Goal: Task Accomplishment & Management: Complete application form

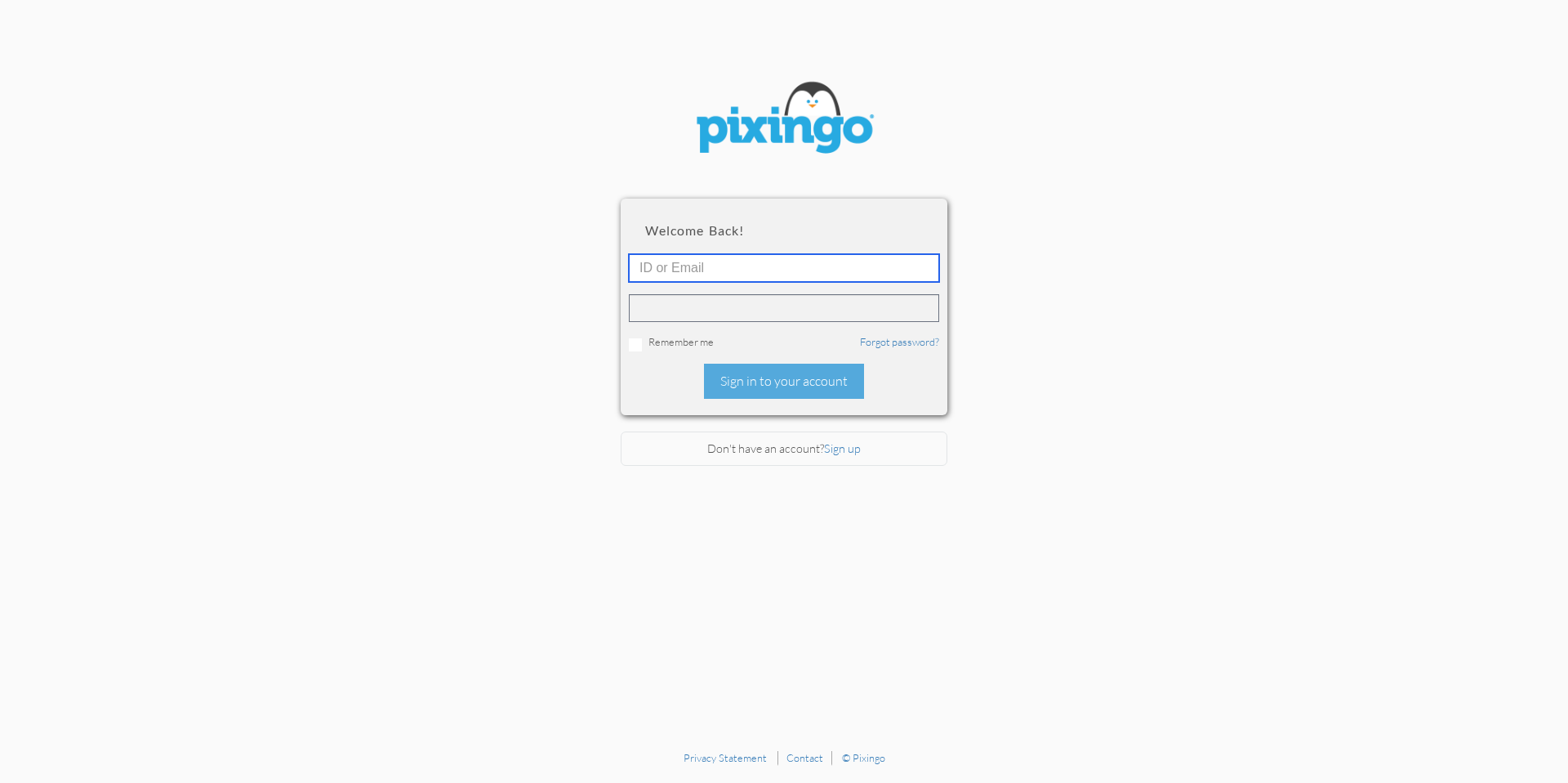
type input "[PERSON_NAME][EMAIL_ADDRESS][DOMAIN_NAME]"
click at [1273, 219] on section "Welcome back! [PERSON_NAME][EMAIL_ADDRESS][DOMAIN_NAME] Remember me Forgot pass…" at bounding box center [784, 371] width 1568 height 742
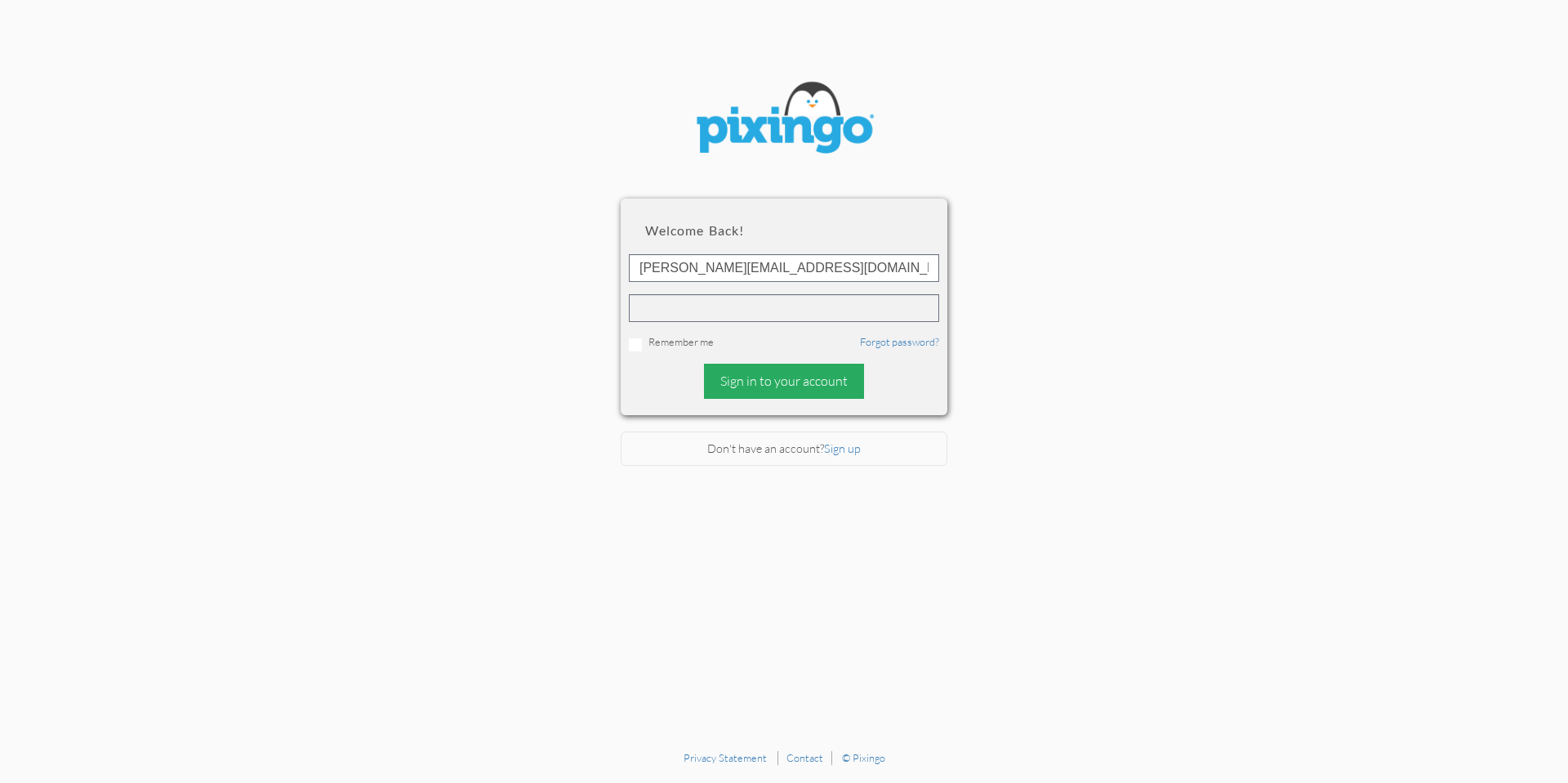
click at [802, 374] on div "Sign in to your account" at bounding box center [784, 381] width 160 height 35
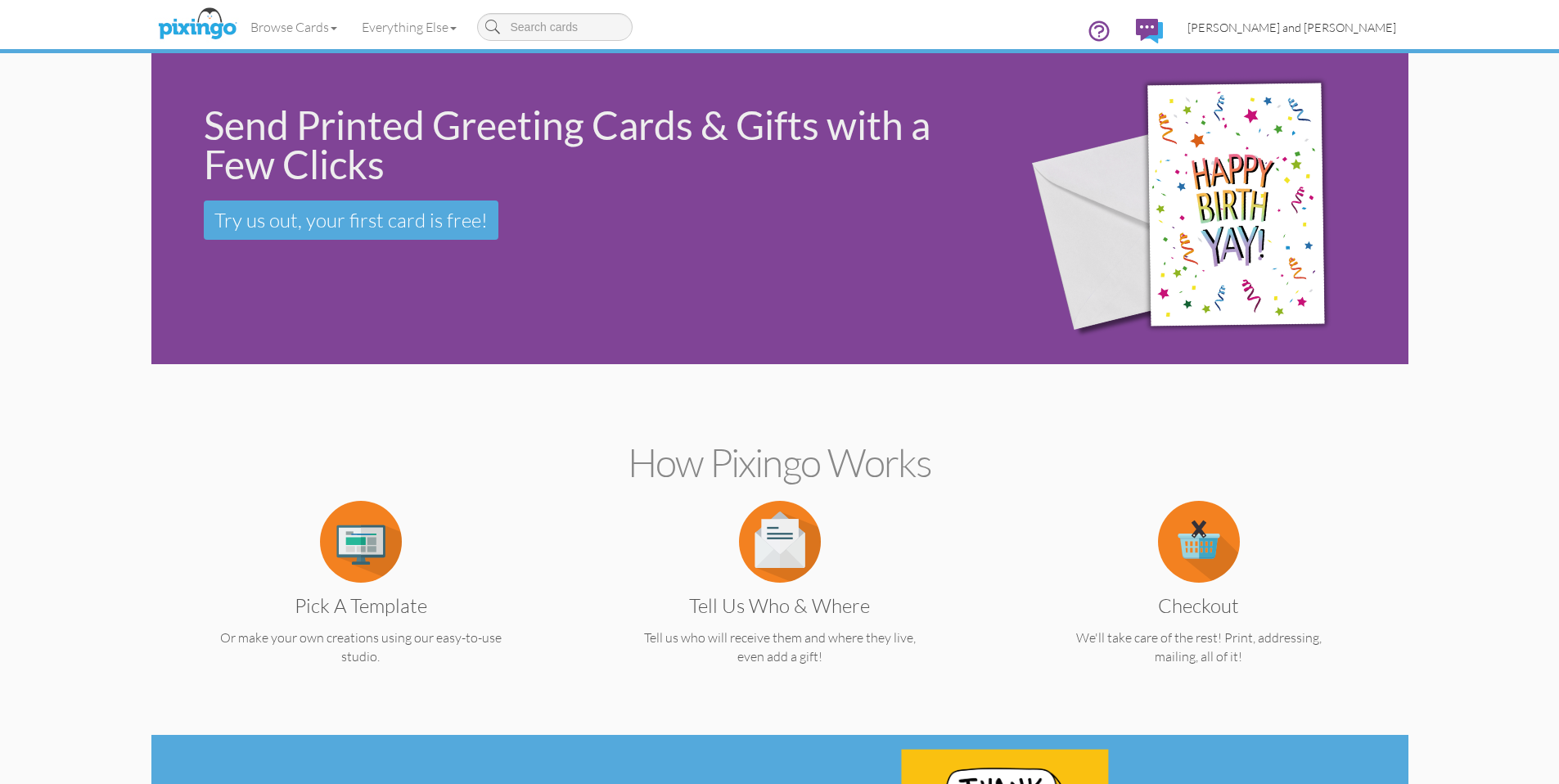
click at [1310, 21] on span "[PERSON_NAME] and [PERSON_NAME]" at bounding box center [1291, 27] width 209 height 14
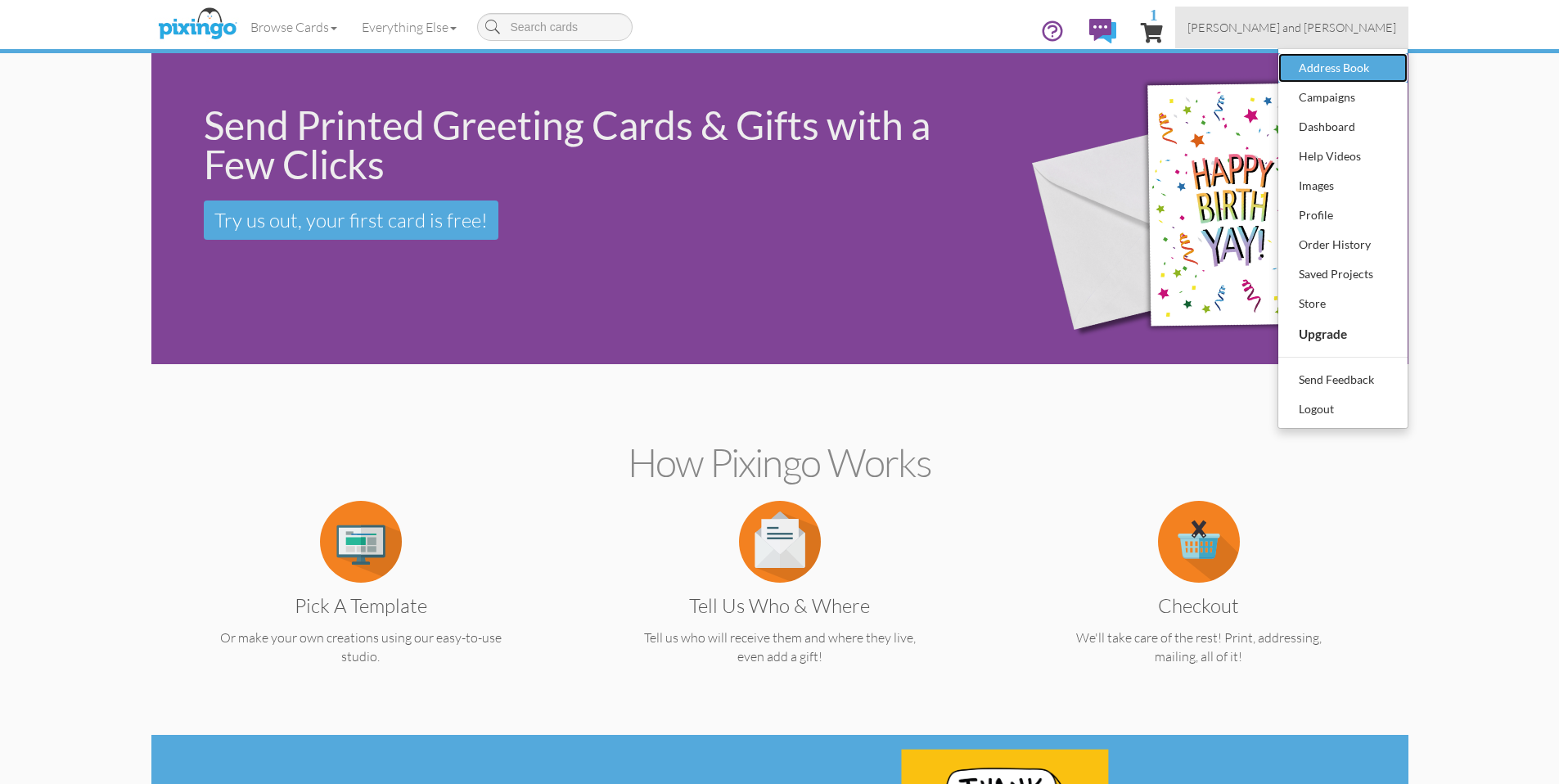
click at [1328, 53] on link "Address Book" at bounding box center [1343, 68] width 129 height 29
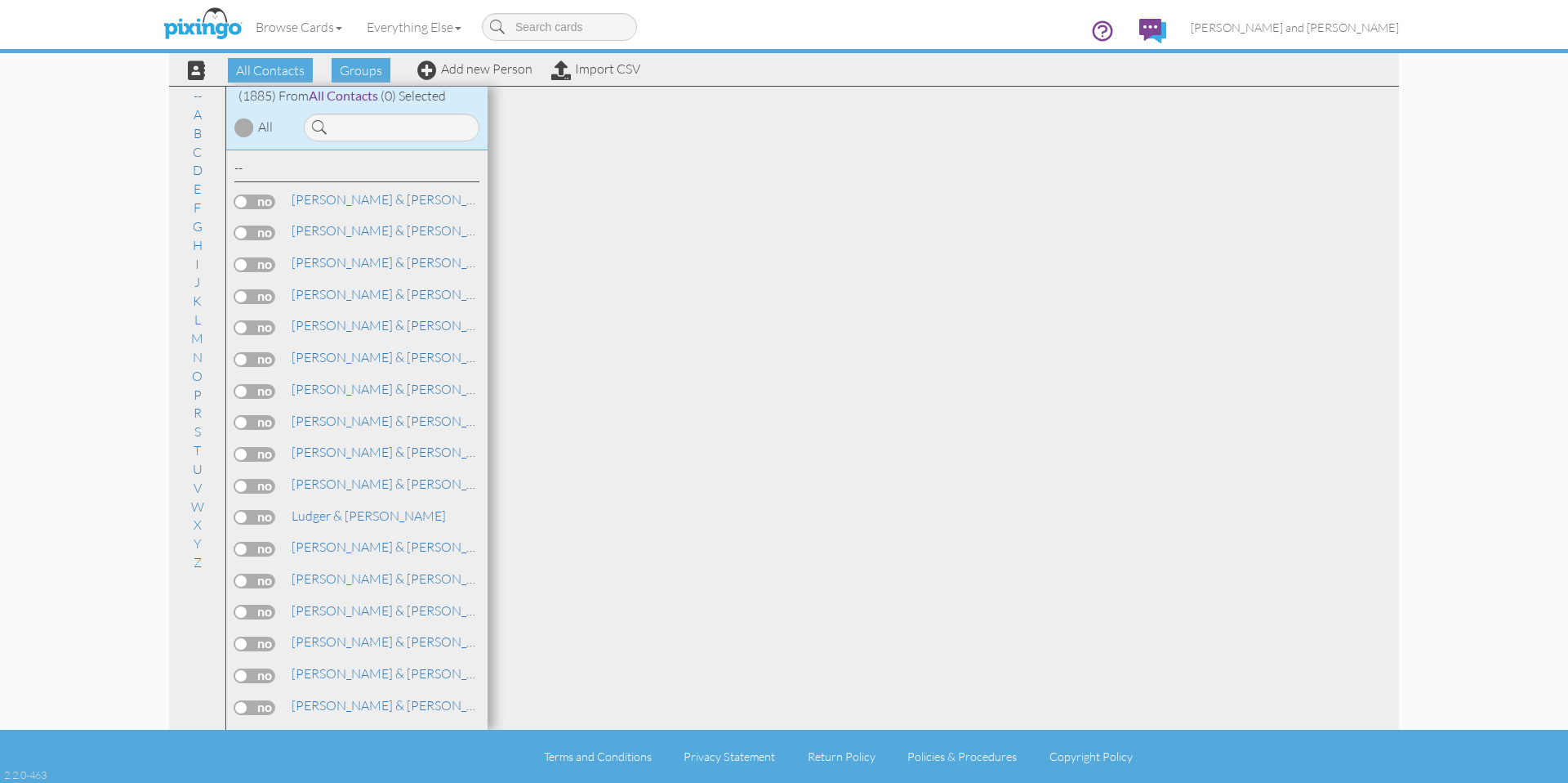
click at [418, 118] on input at bounding box center [391, 127] width 175 height 27
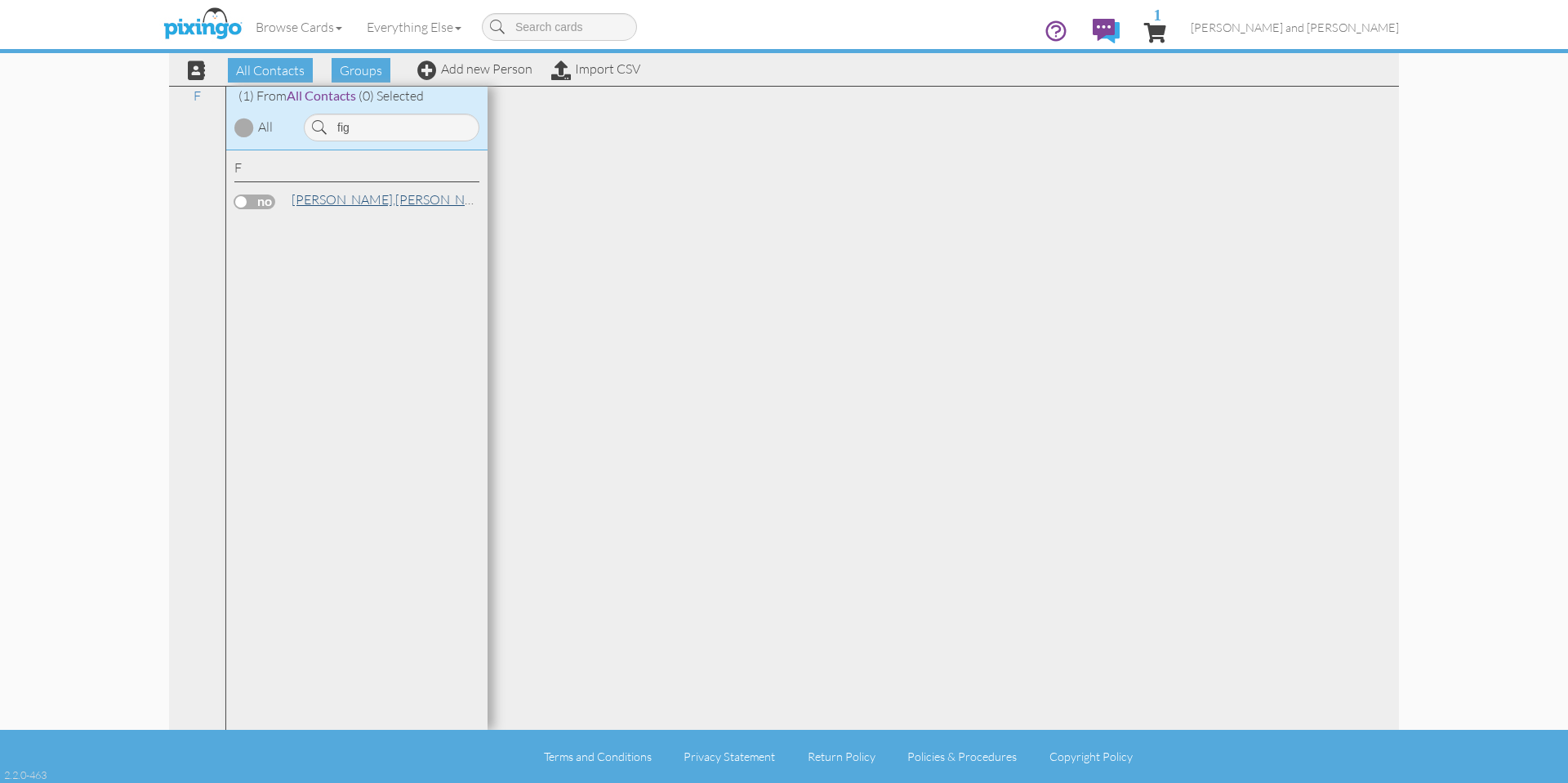
type input "fig"
click at [336, 194] on span "[PERSON_NAME]," at bounding box center [343, 199] width 104 height 17
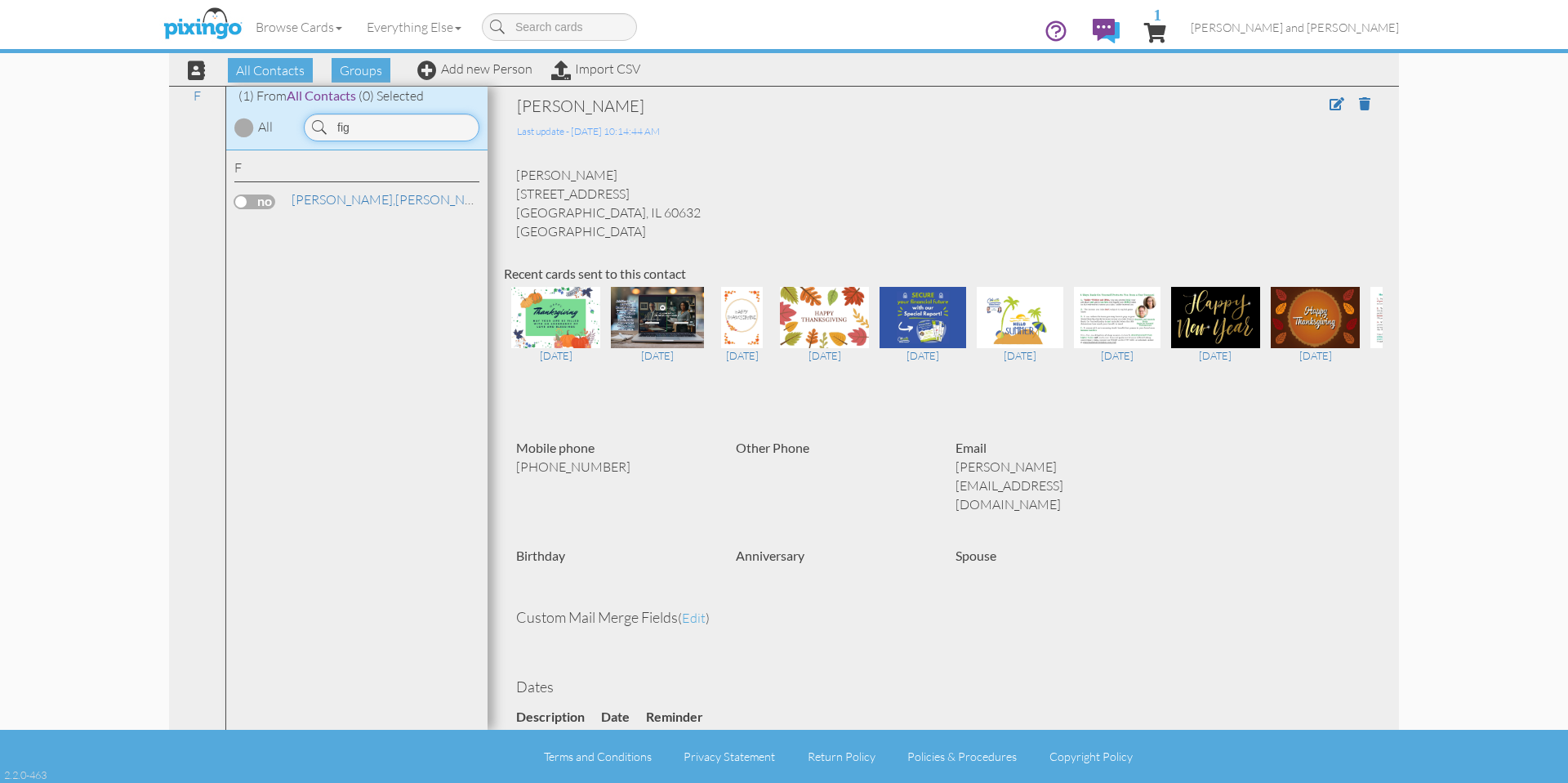
click at [387, 129] on input "fig" at bounding box center [391, 127] width 175 height 27
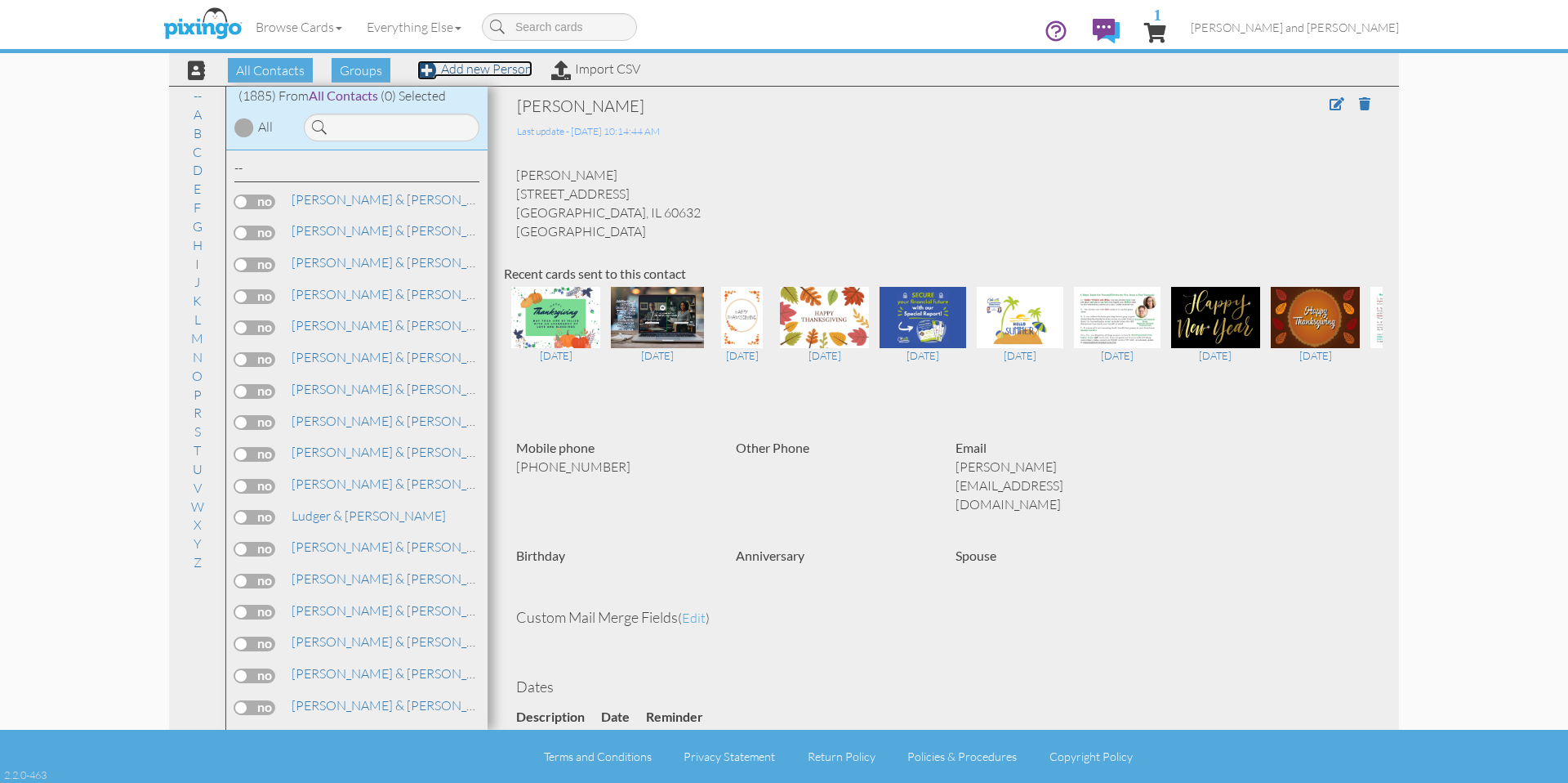
click at [492, 73] on link "Add new Person" at bounding box center [475, 69] width 115 height 17
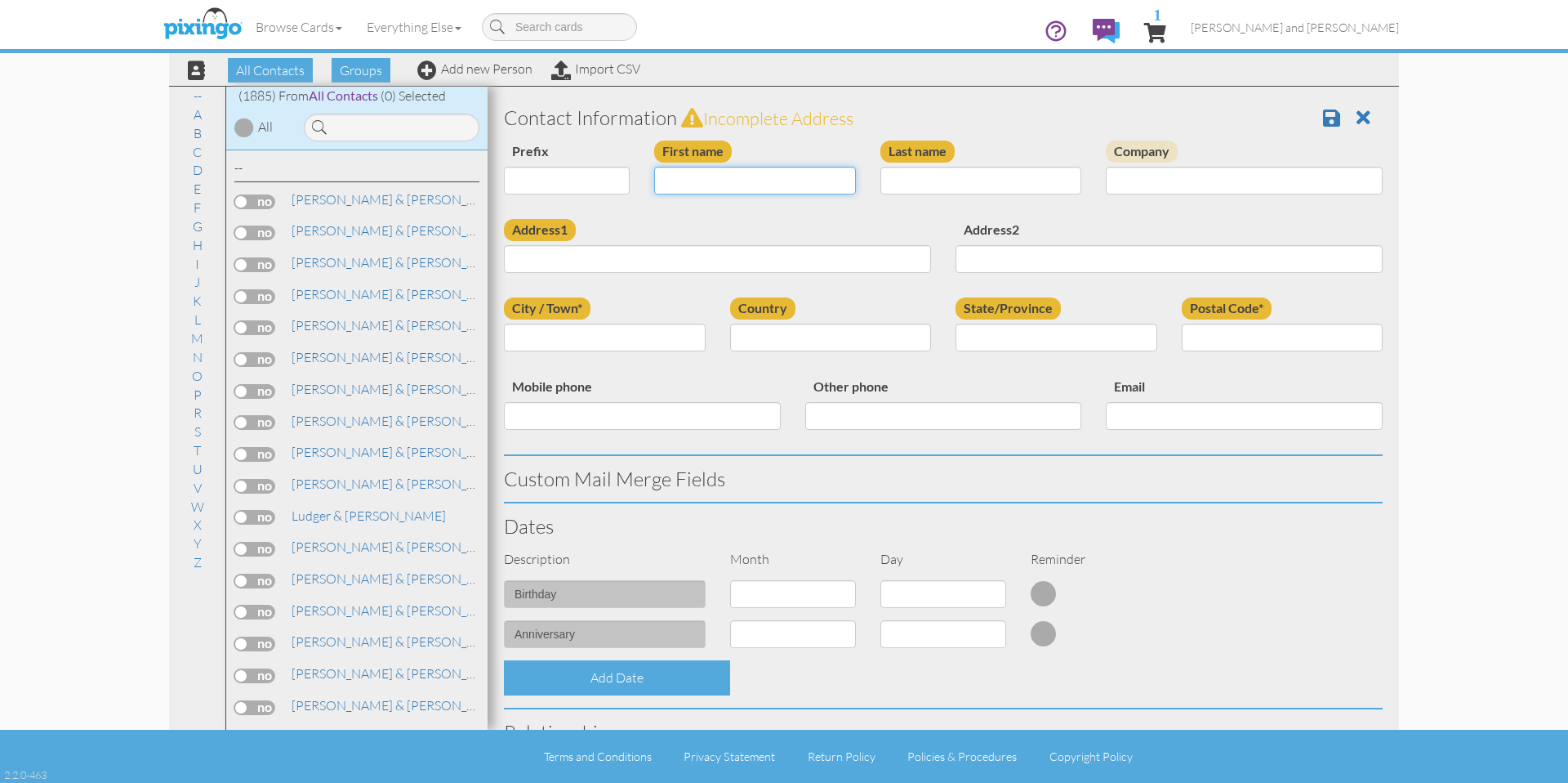
click at [724, 183] on input "First name" at bounding box center [755, 180] width 202 height 27
type input "[PERSON_NAME]"
click at [664, 257] on input "Address1" at bounding box center [717, 258] width 427 height 27
paste input "[GEOGRAPHIC_DATA]"
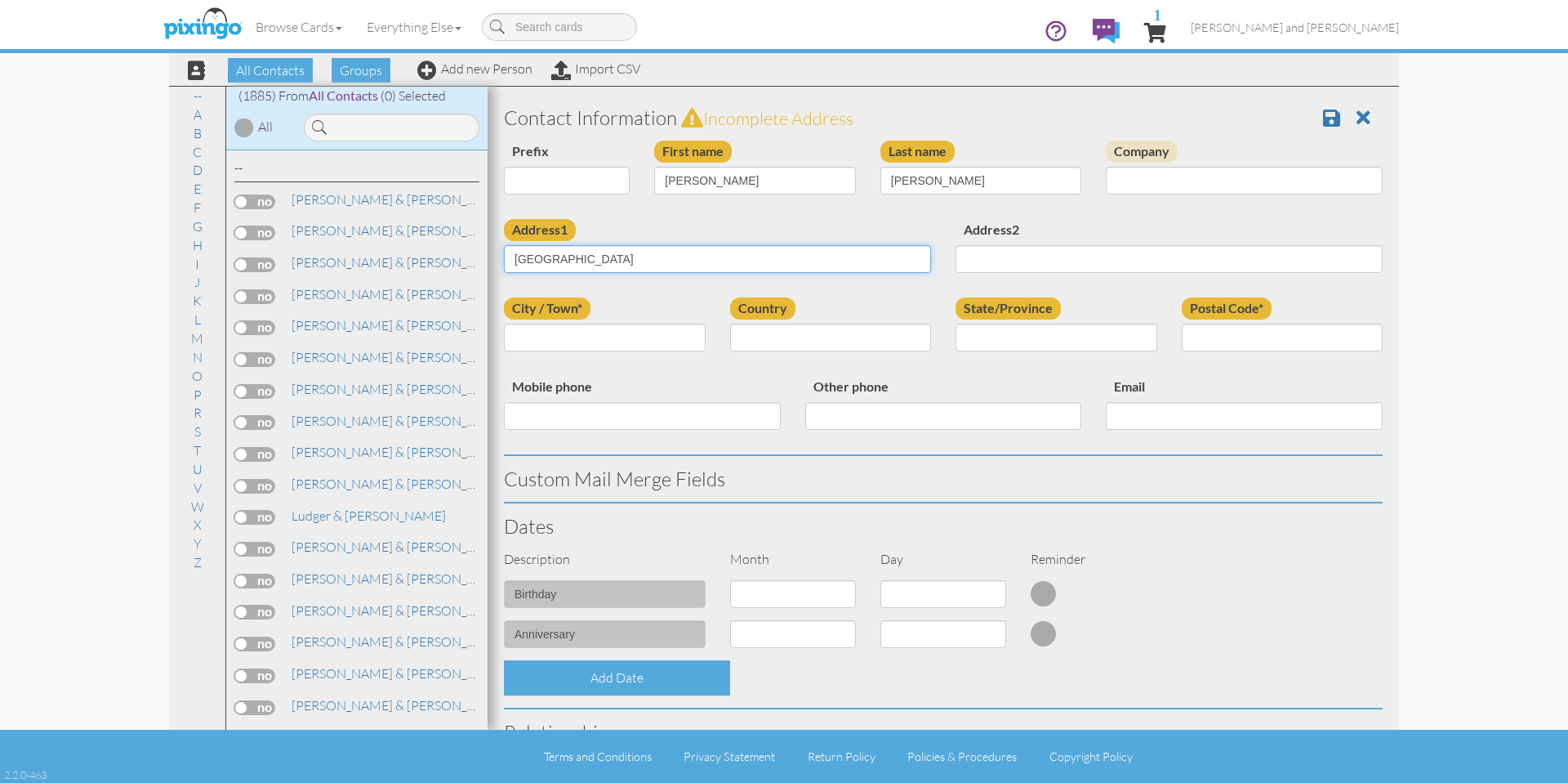
type input "[GEOGRAPHIC_DATA]"
click at [694, 328] on input "City / Town*" at bounding box center [605, 338] width 202 height 27
type input "Spring"
select select "object:10071"
click at [945, 337] on div "State/Province AA (Military) AE (Military) [US_STATE] [US_STATE] [US_STATE] AP …" at bounding box center [1055, 331] width 226 height 67
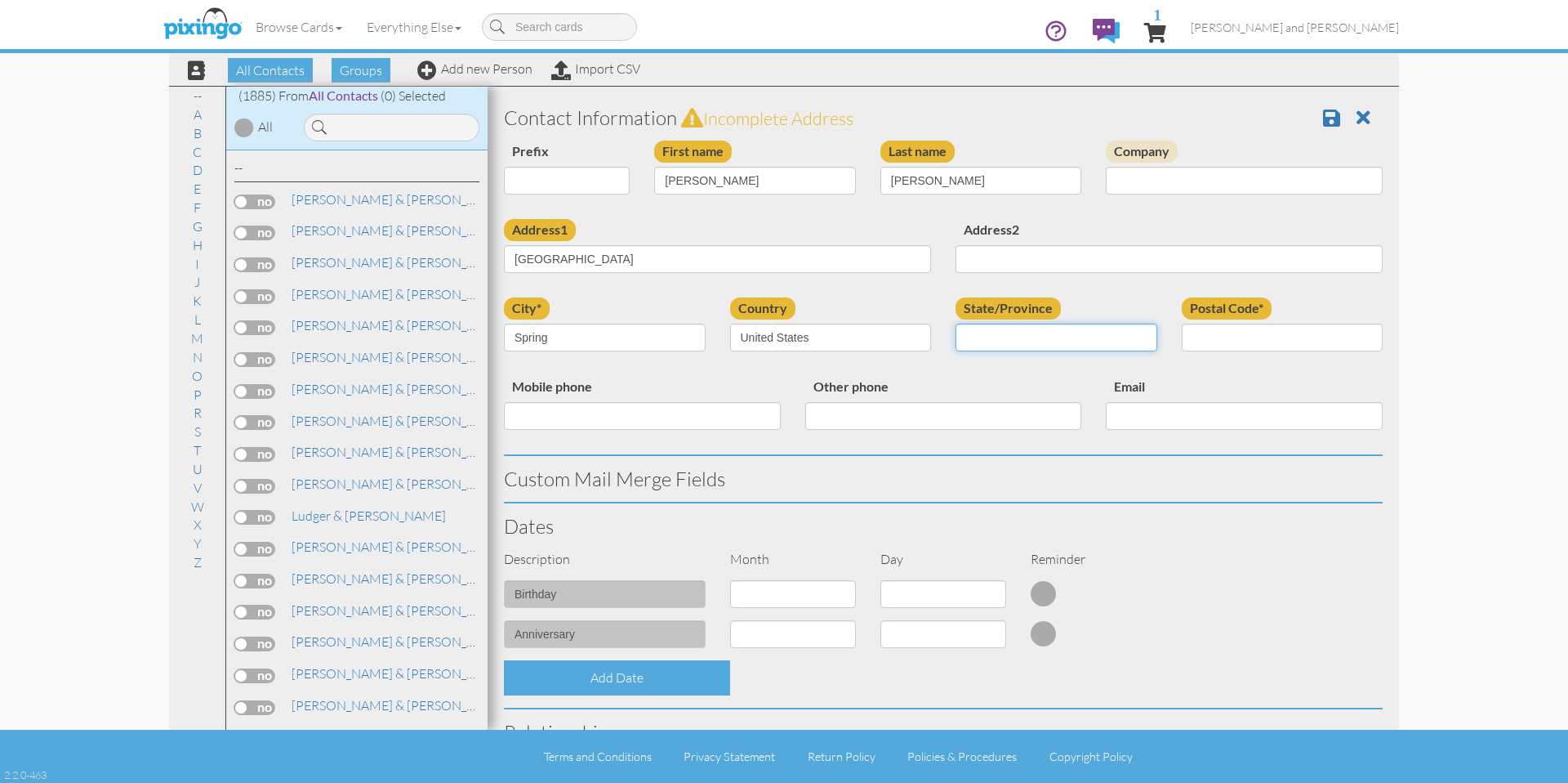
click at [995, 339] on select "AA (Military) AE (Military) [US_STATE] [US_STATE] [US_STATE] AP (Military) [US_…" at bounding box center [1056, 338] width 202 height 27
select select "object:10369"
click at [956, 324] on select "AA (Military) AE (Military) [US_STATE] [US_STATE] [US_STATE] AP (Military) [US_…" at bounding box center [1056, 338] width 202 height 27
click at [1320, 332] on input "Postal Code*" at bounding box center [1282, 338] width 202 height 27
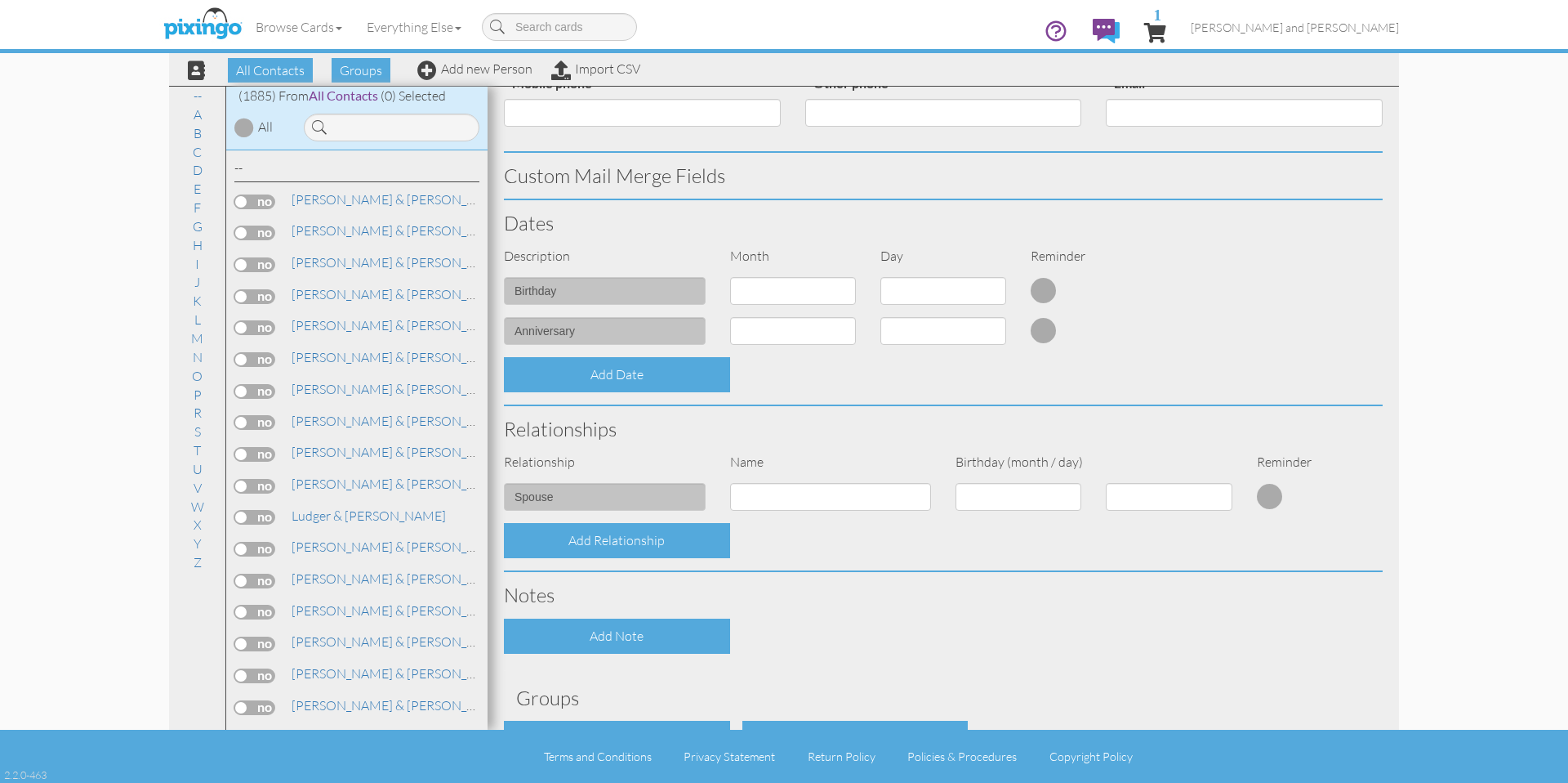
scroll to position [413, 0]
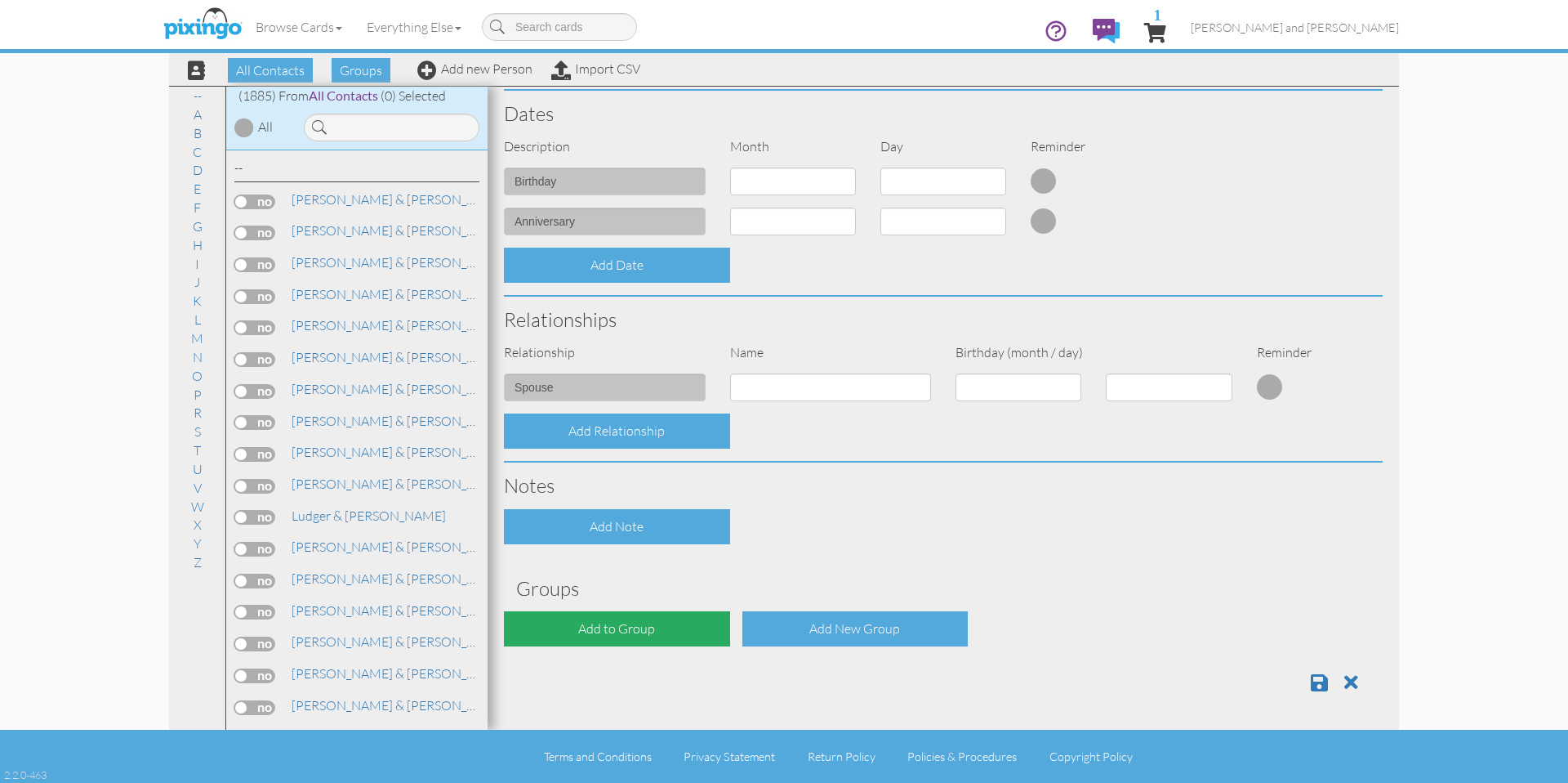
type input "77373"
click at [642, 635] on div "Add to Group" at bounding box center [616, 628] width 226 height 35
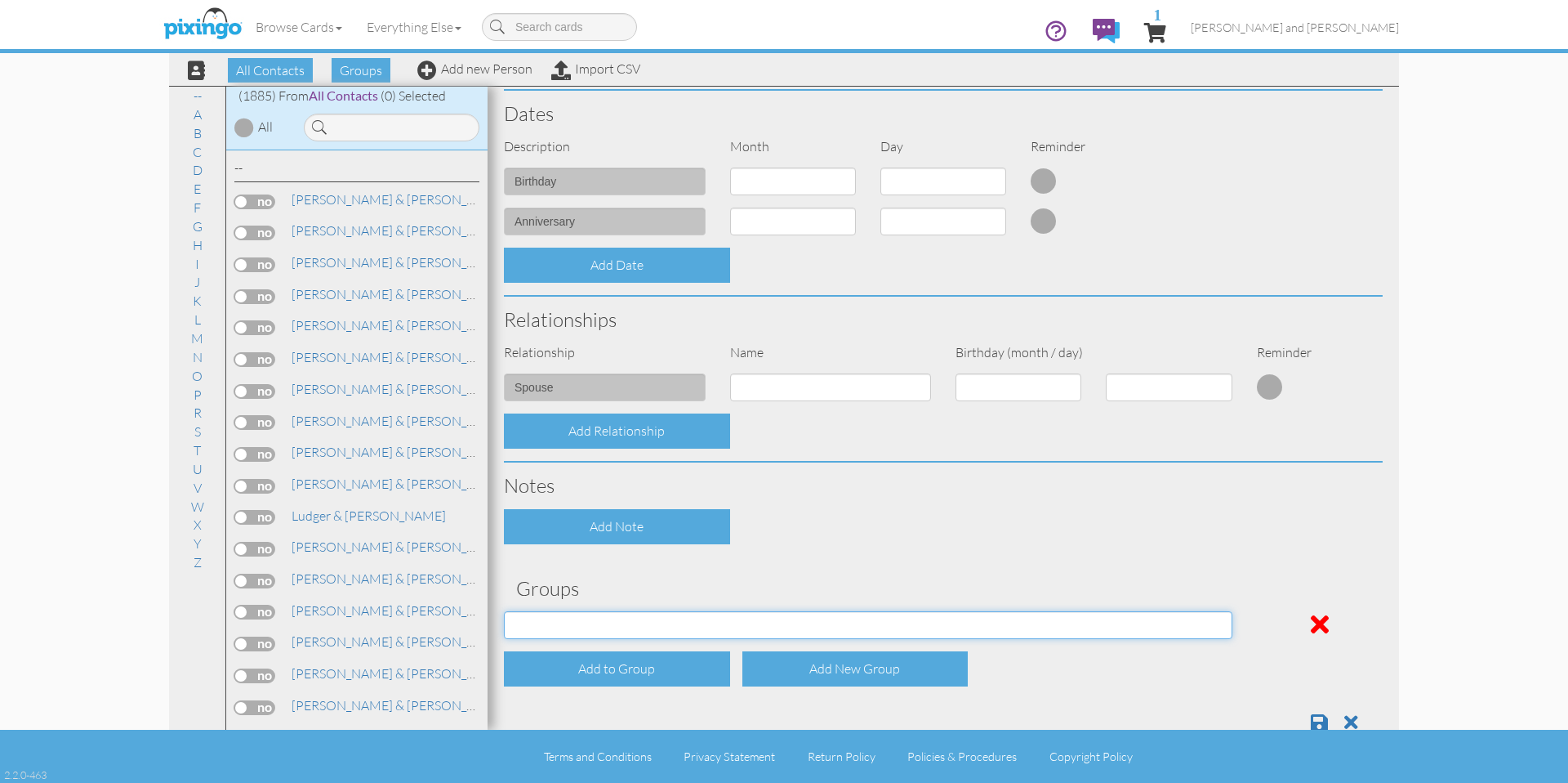
click at [652, 621] on select "All Contacts Clients Do Not Send duplicate spouse (for b-day only) Holiday Only…" at bounding box center [868, 624] width 729 height 27
select select "object:10379"
click at [504, 611] on select "All Contacts Clients Do Not Send duplicate spouse (for b-day only) Holiday Only…" at bounding box center [868, 624] width 729 height 27
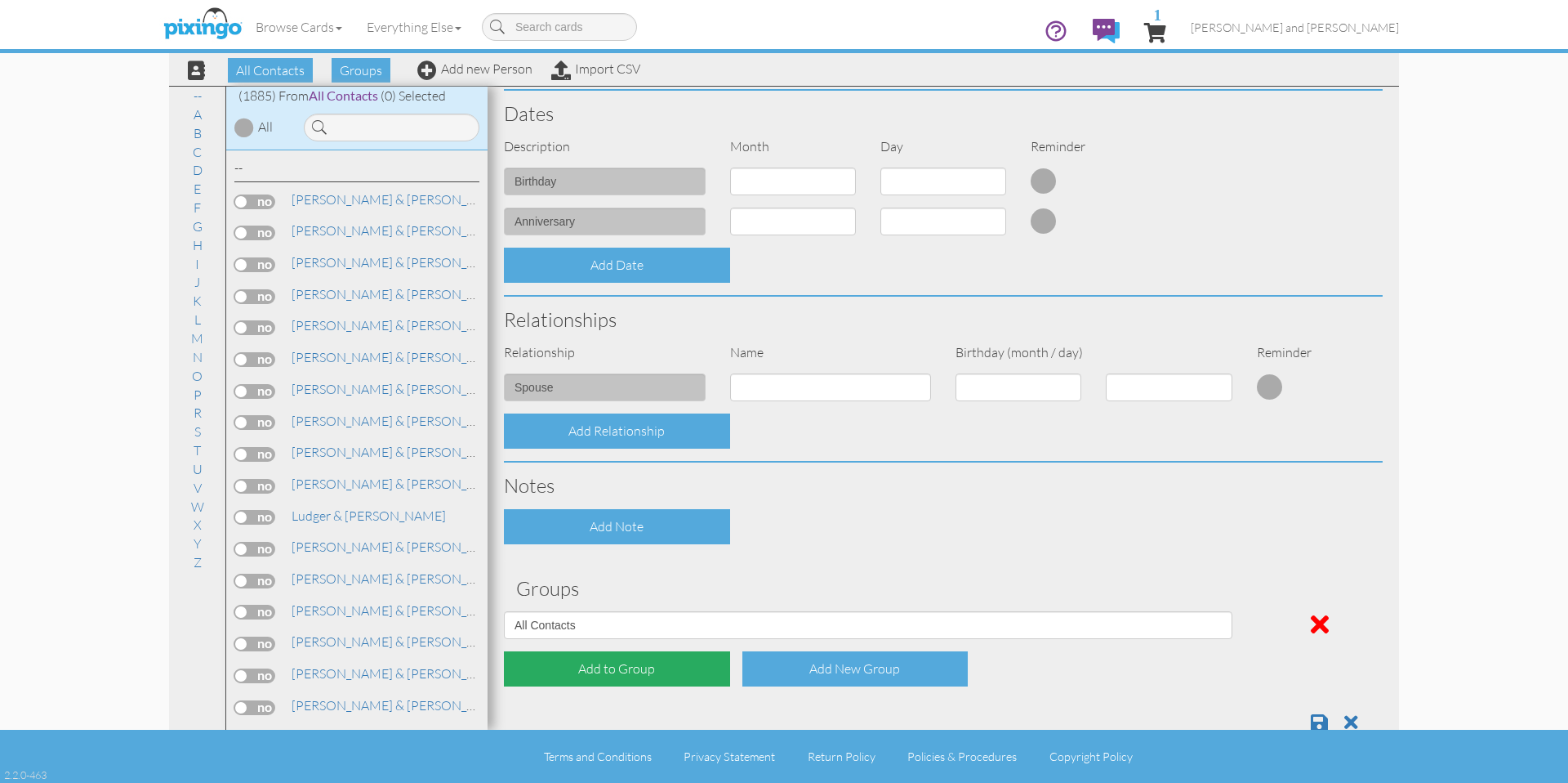
click at [650, 666] on div "Add to Group" at bounding box center [616, 668] width 226 height 35
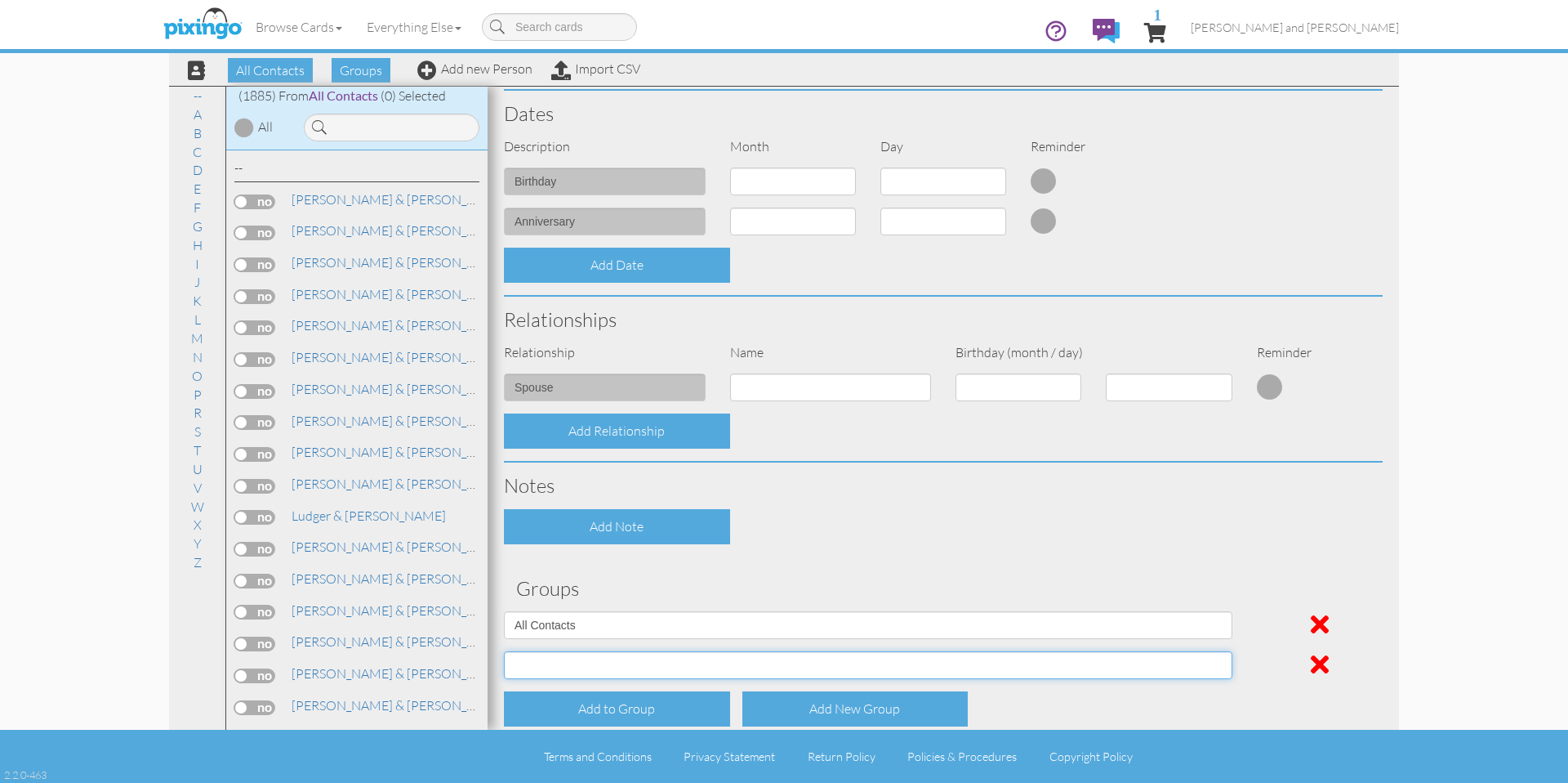
click at [651, 667] on select "All Contacts Clients Do Not Send duplicate spouse (for b-day only) Holiday Only…" at bounding box center [868, 665] width 729 height 27
select select "object:10384"
click at [504, 651] on select "All Contacts Clients Do Not Send duplicate spouse (for b-day only) Holiday Only…" at bounding box center [868, 665] width 729 height 27
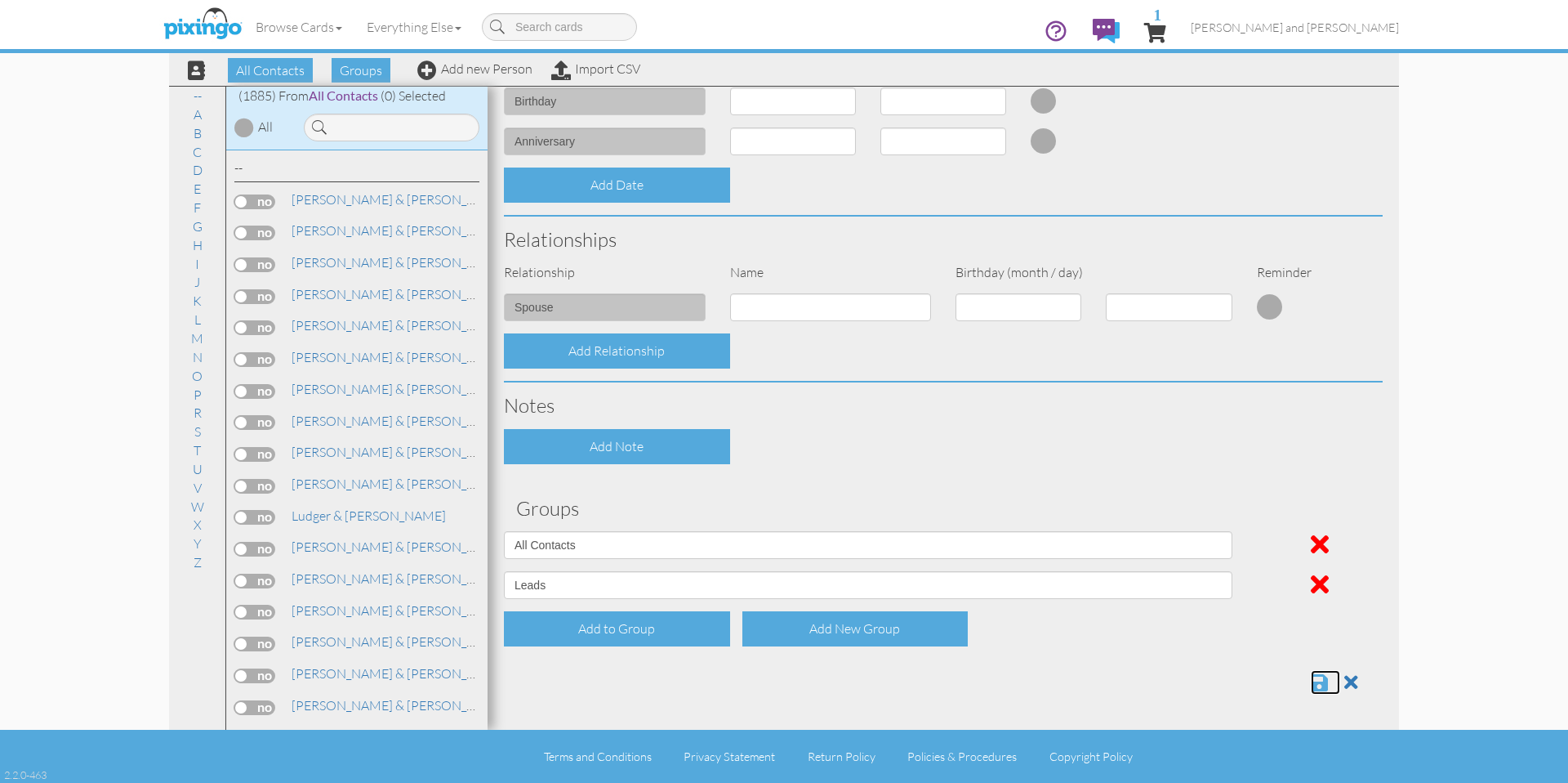
click at [1311, 683] on span at bounding box center [1320, 682] width 18 height 20
